Goal: Find specific page/section: Find specific page/section

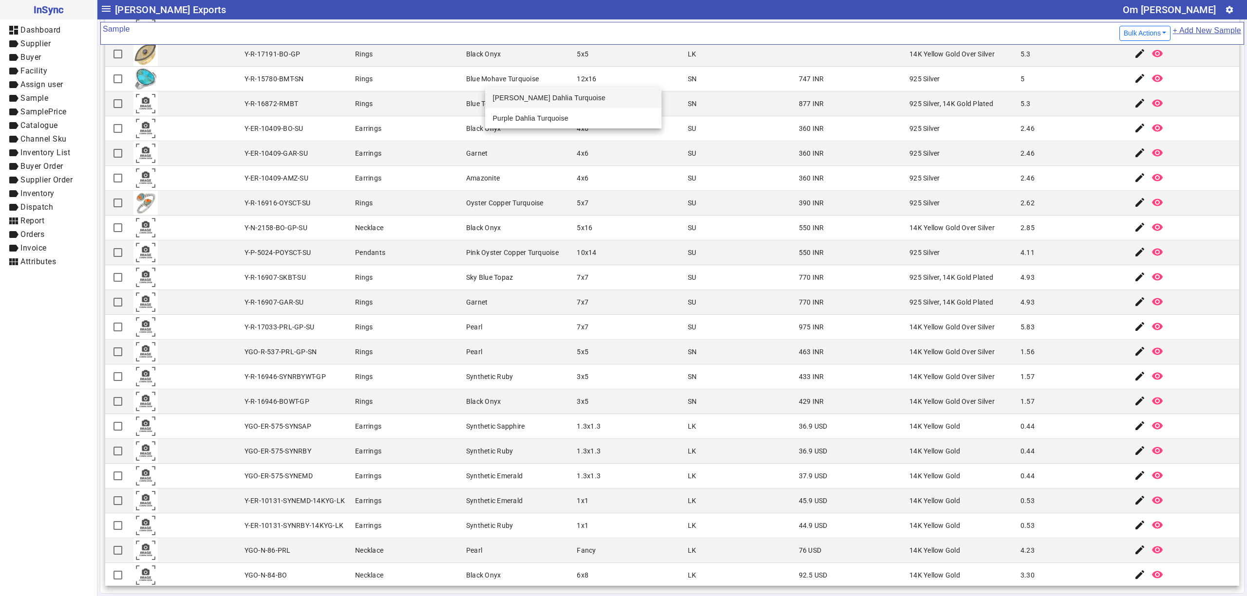
scroll to position [707, 0]
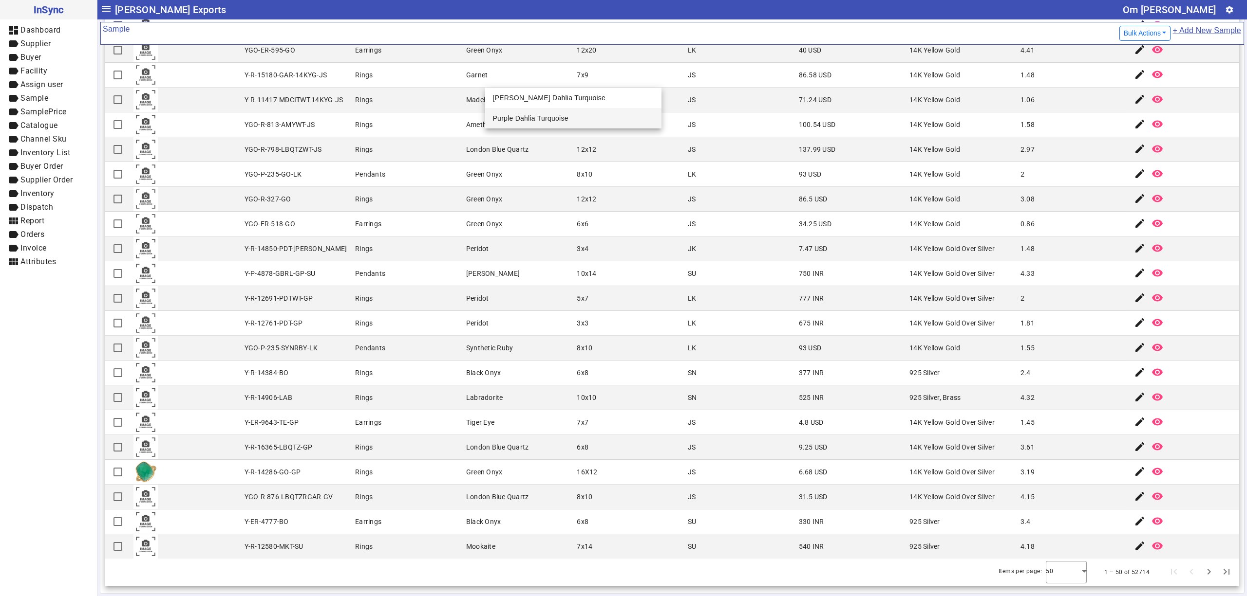
click at [626, 169] on mat-cell "8x10" at bounding box center [629, 174] width 111 height 25
click at [455, 286] on mat-cell "Rings" at bounding box center [407, 298] width 111 height 25
click at [448, 154] on mat-cell "Rings" at bounding box center [407, 149] width 111 height 25
click at [530, 261] on mat-cell "Green Beryl" at bounding box center [518, 273] width 111 height 25
